Goal: Navigation & Orientation: Find specific page/section

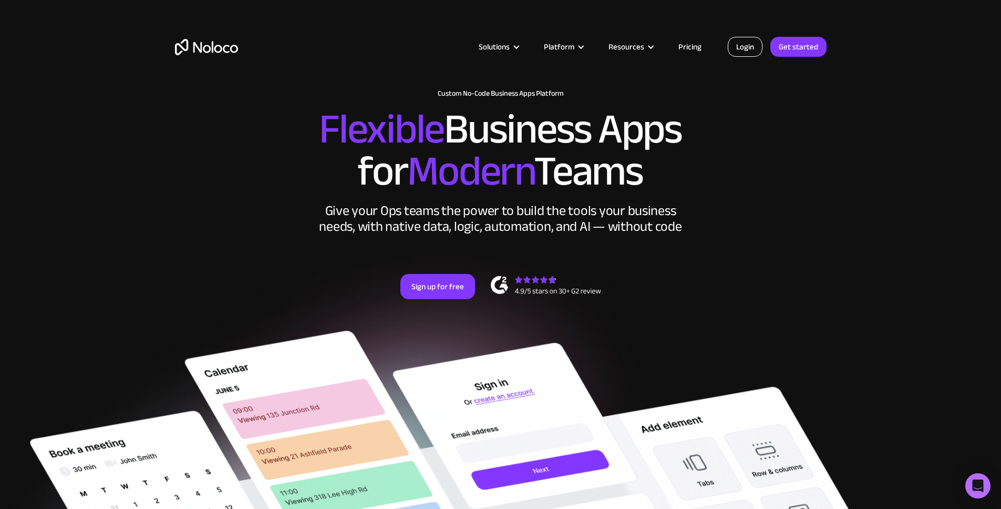
click at [753, 44] on link "Login" at bounding box center [745, 47] width 35 height 20
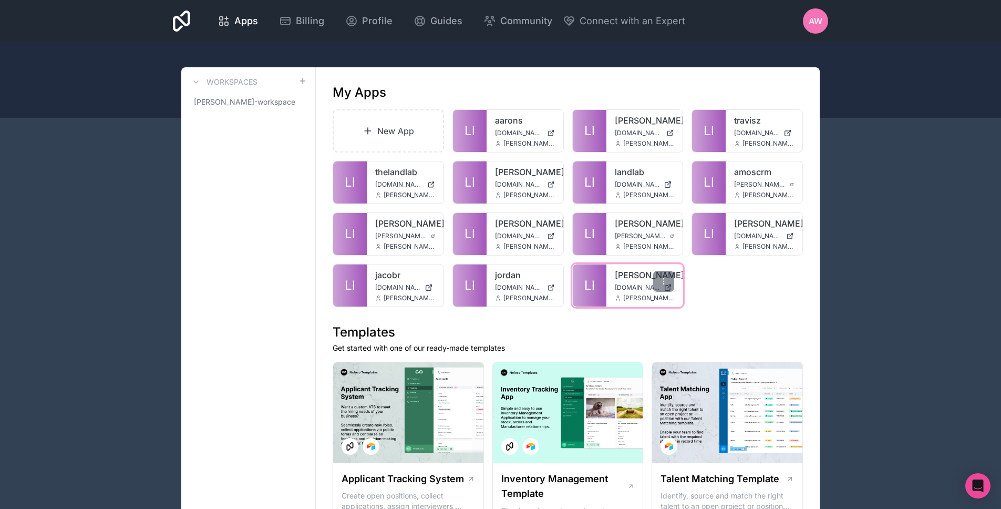
click at [627, 290] on span "[DOMAIN_NAME]" at bounding box center [637, 287] width 45 height 8
click at [376, 279] on link "jacobr" at bounding box center [405, 275] width 60 height 13
